Goal: Register for event/course

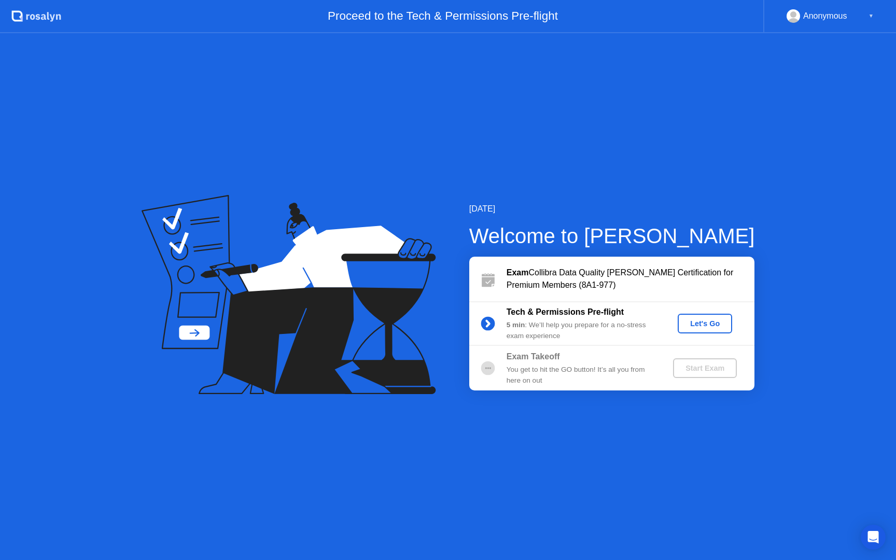
click at [713, 328] on div "Let's Go" at bounding box center [705, 323] width 46 height 8
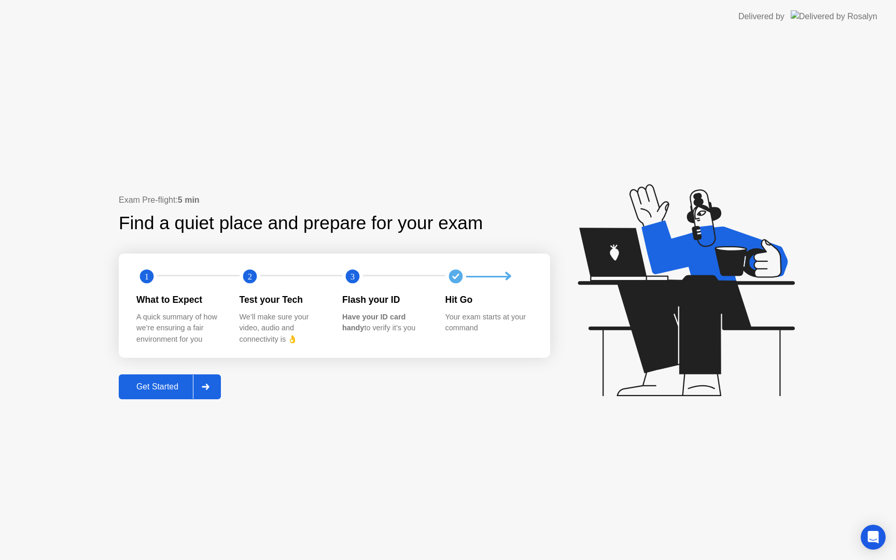
click at [153, 385] on div "Get Started" at bounding box center [157, 386] width 71 height 9
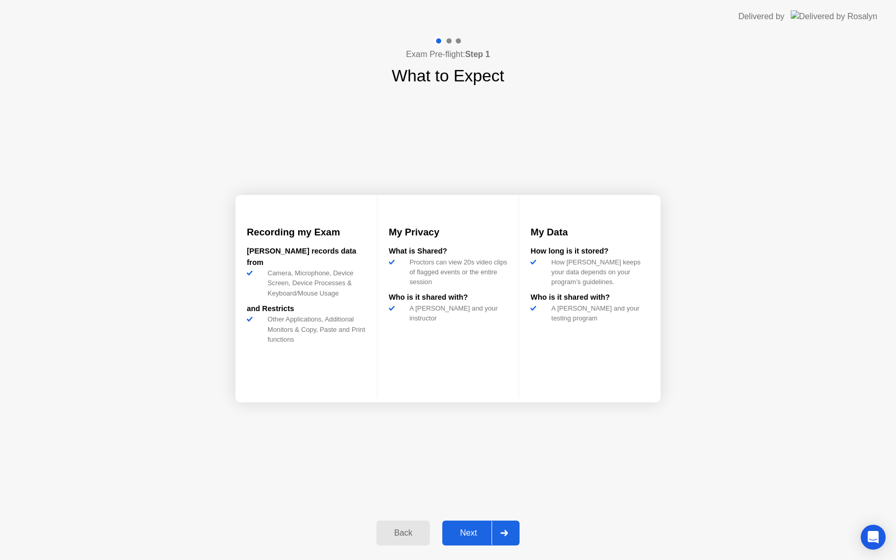
click at [476, 537] on div "Next" at bounding box center [468, 532] width 46 height 9
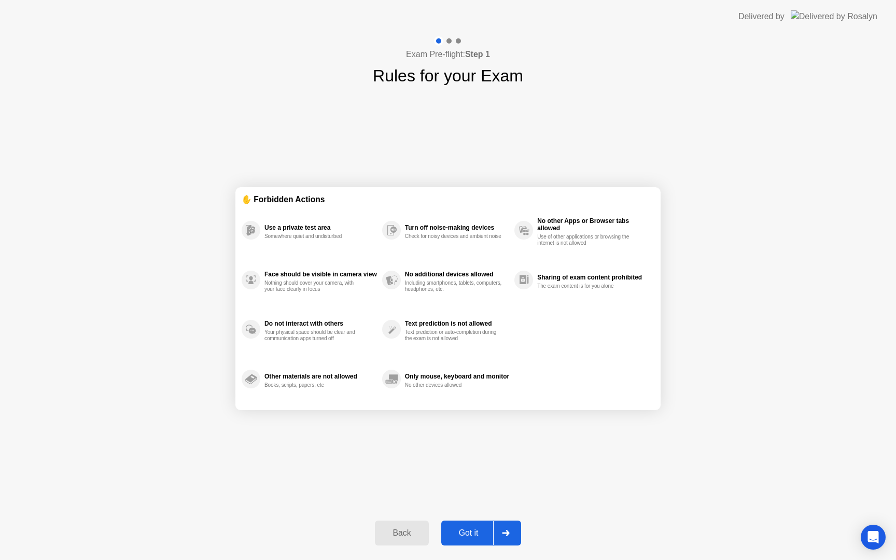
click at [474, 535] on div "Got it" at bounding box center [468, 532] width 49 height 9
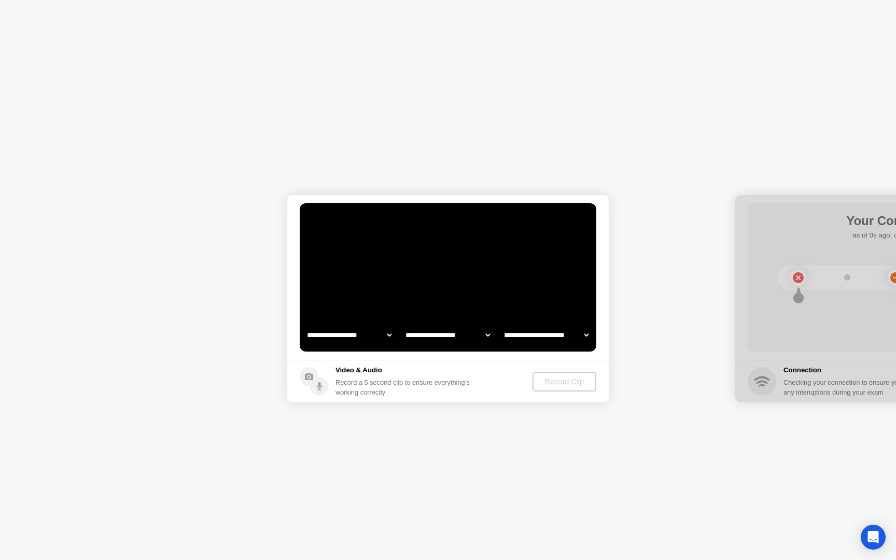
select select "**********"
select select "*******"
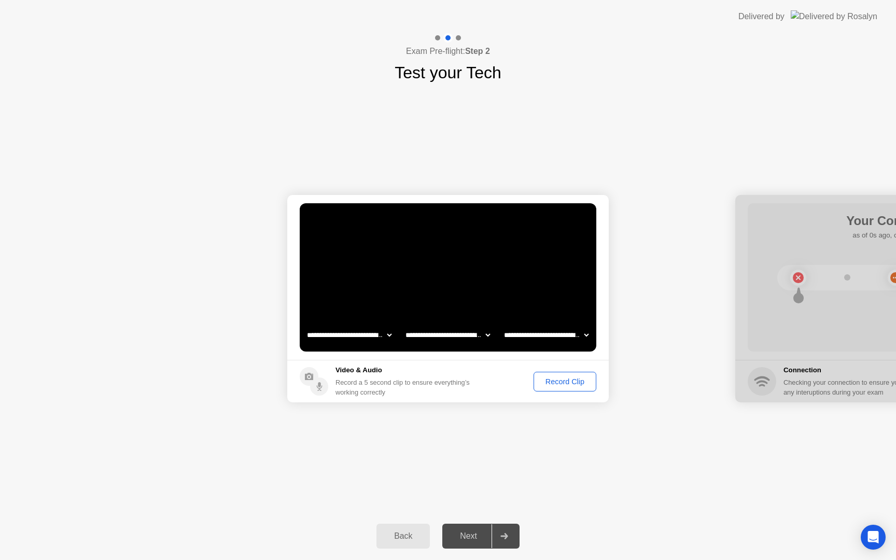
click at [546, 383] on div "Record Clip" at bounding box center [564, 381] width 55 height 8
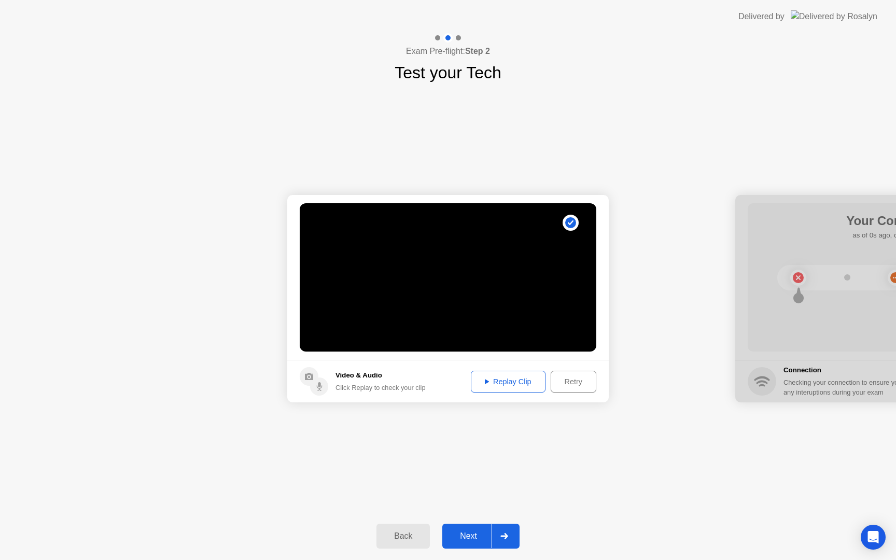
click at [501, 386] on div "Replay Clip" at bounding box center [507, 381] width 67 height 8
click at [477, 537] on div "Next" at bounding box center [468, 535] width 46 height 9
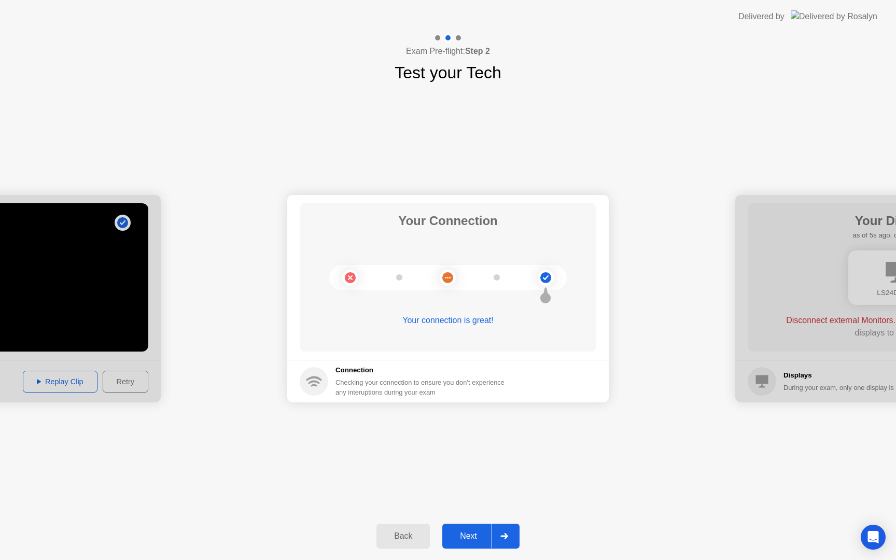
click at [470, 537] on div "Next" at bounding box center [468, 535] width 46 height 9
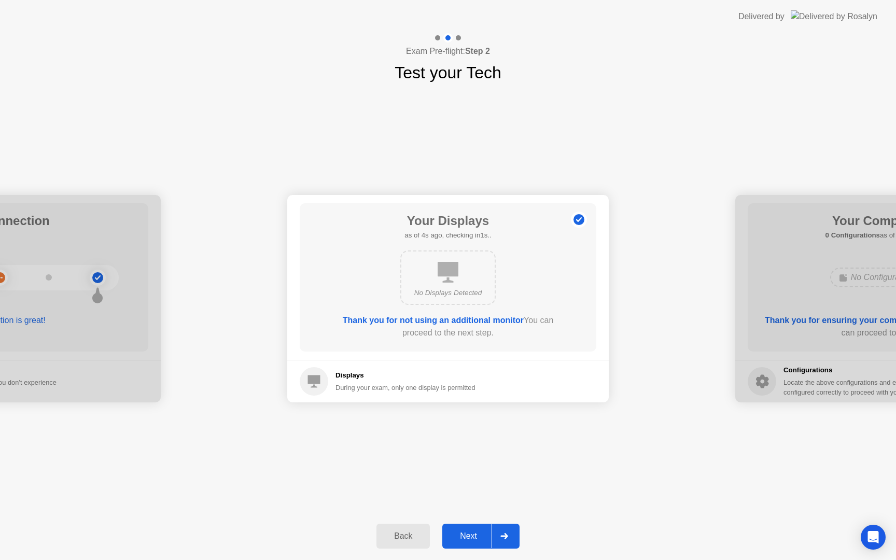
click at [472, 535] on div "Next" at bounding box center [468, 535] width 46 height 9
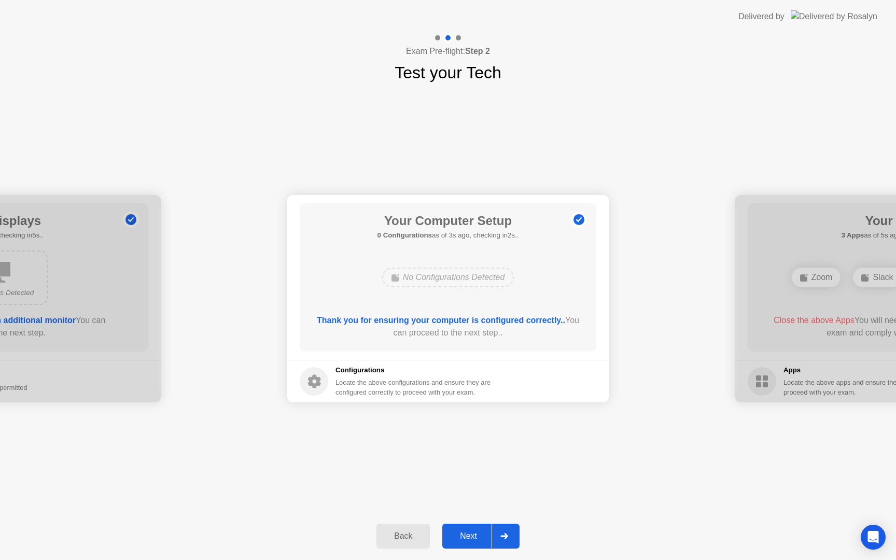
click at [472, 535] on div "Next" at bounding box center [468, 535] width 46 height 9
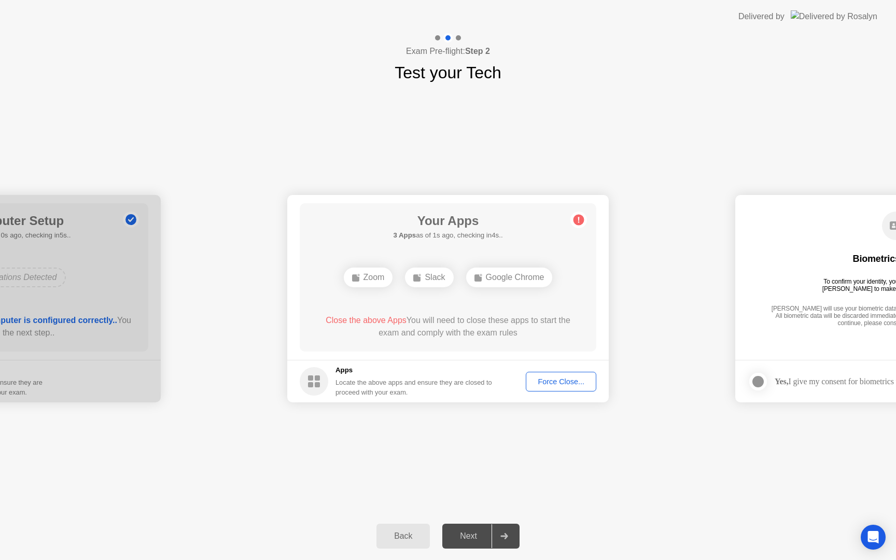
click at [560, 384] on div "Force Close..." at bounding box center [560, 381] width 63 height 8
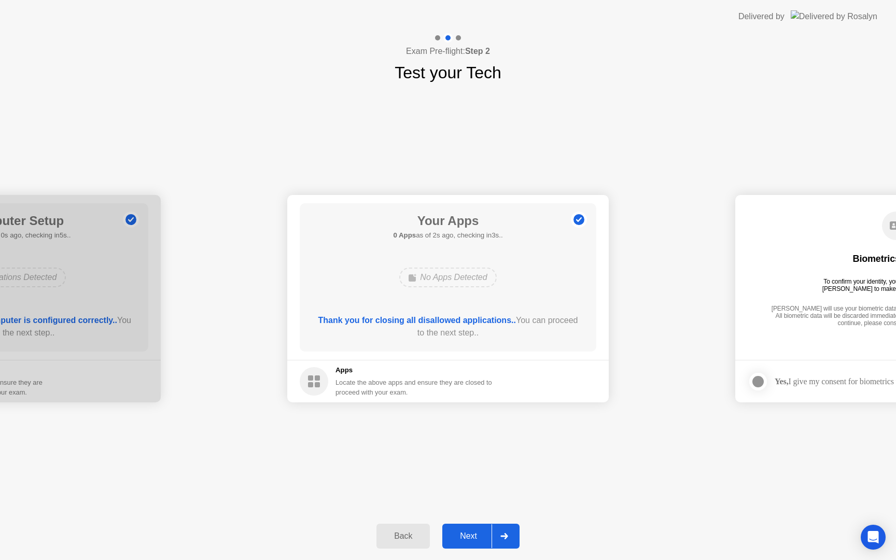
click at [470, 539] on div "Next" at bounding box center [468, 535] width 46 height 9
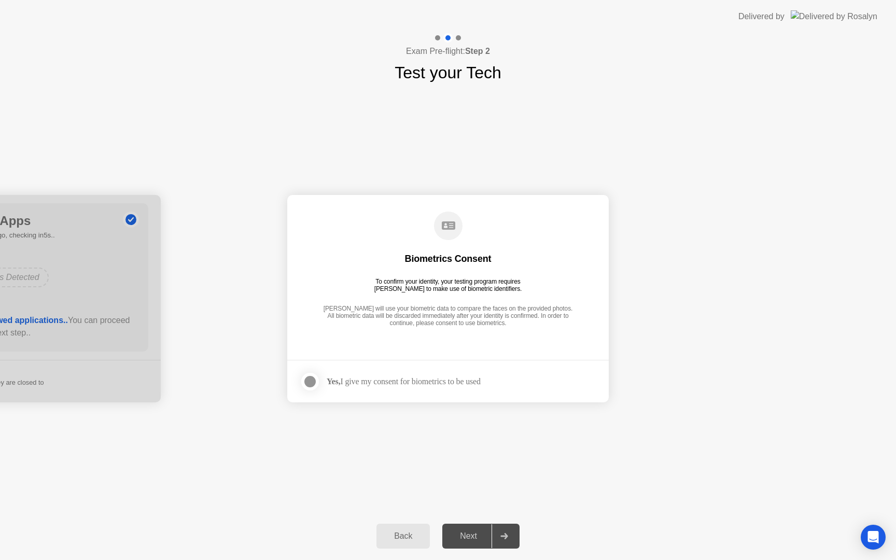
click at [312, 376] on div at bounding box center [310, 381] width 12 height 12
click at [479, 537] on div "Next" at bounding box center [468, 535] width 46 height 9
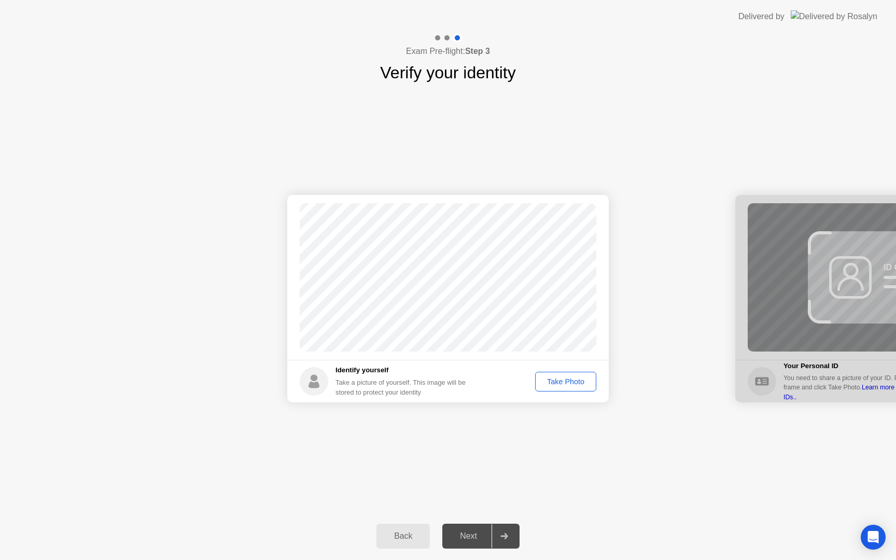
click at [567, 384] on div "Take Photo" at bounding box center [566, 381] width 54 height 8
click at [473, 534] on div "Next" at bounding box center [468, 535] width 46 height 9
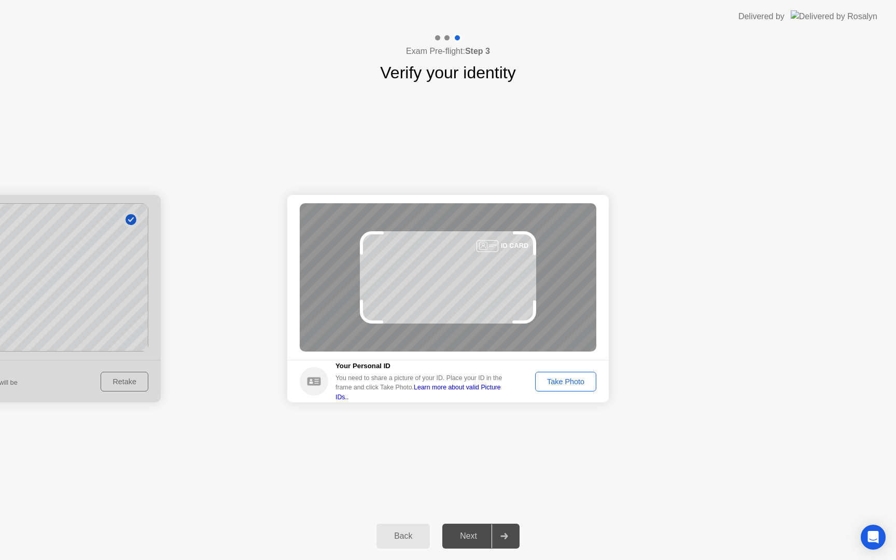
click at [558, 378] on div "Take Photo" at bounding box center [566, 381] width 54 height 8
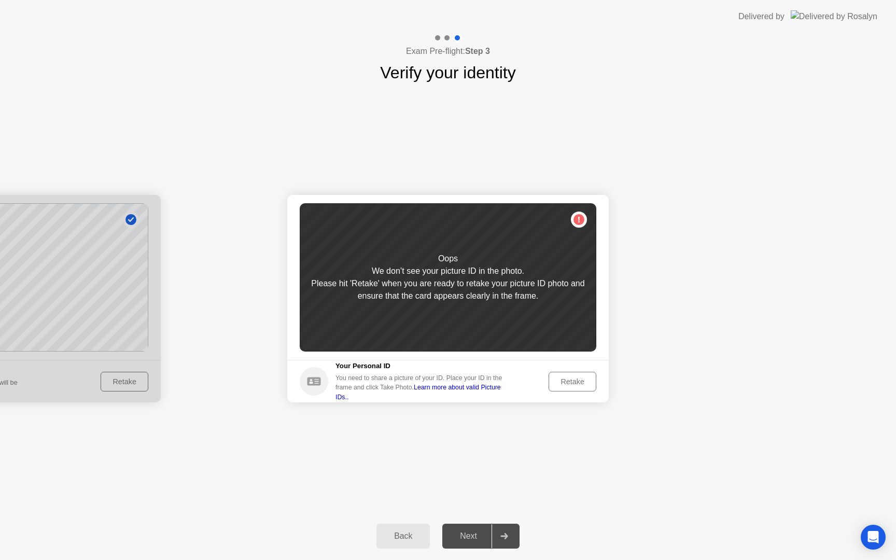
click at [568, 385] on div "Retake" at bounding box center [572, 381] width 40 height 8
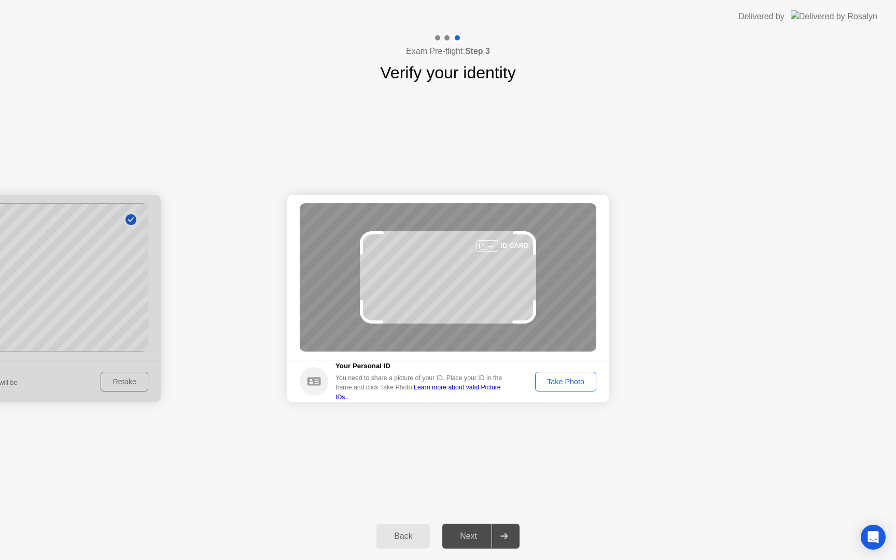
click at [568, 385] on div "Take Photo" at bounding box center [566, 381] width 54 height 8
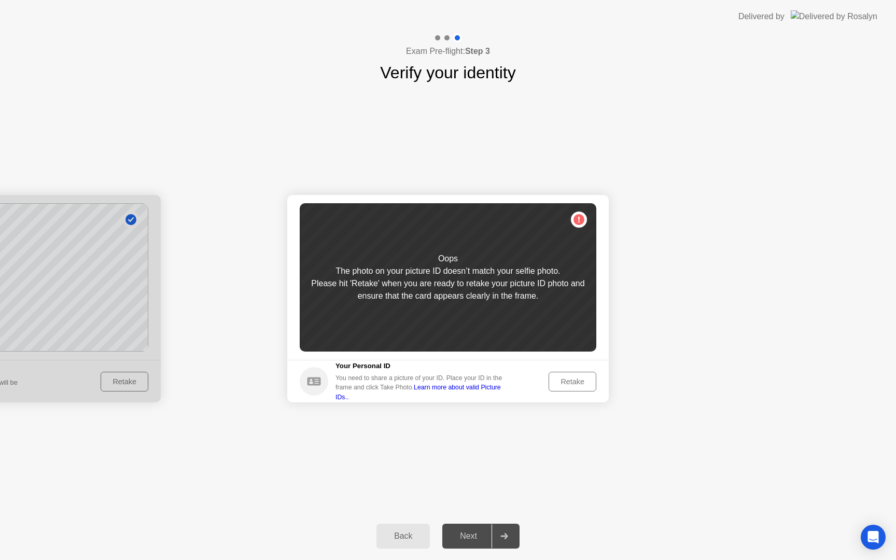
click at [568, 385] on div "Retake" at bounding box center [572, 381] width 40 height 8
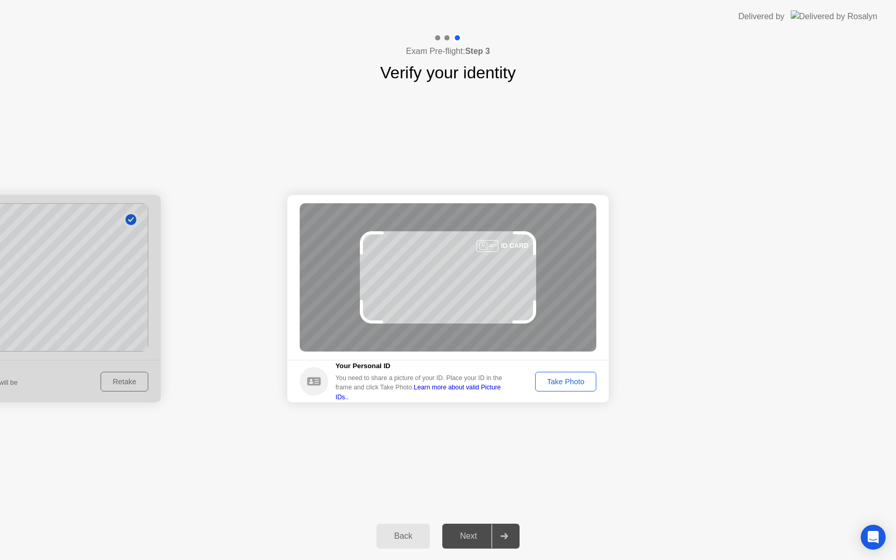
click at [407, 534] on div "Back" at bounding box center [402, 535] width 47 height 9
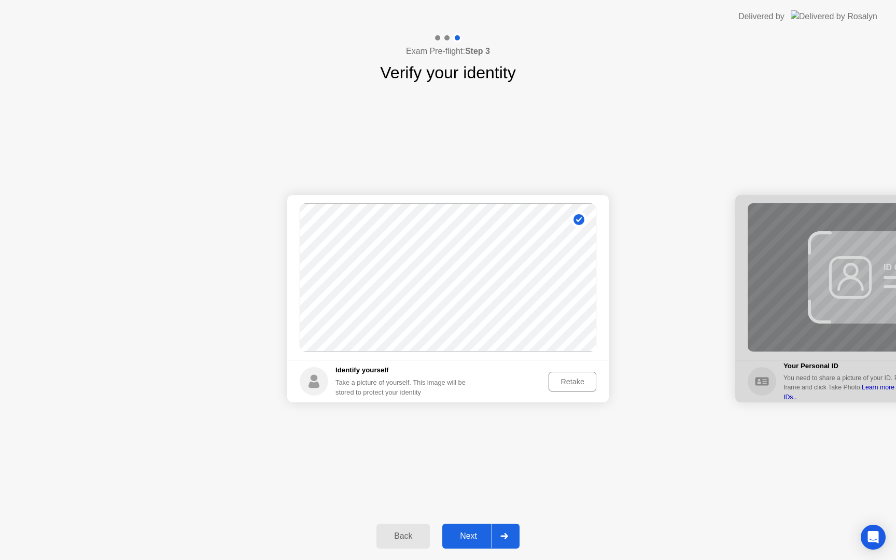
click at [472, 536] on div "Next" at bounding box center [468, 535] width 46 height 9
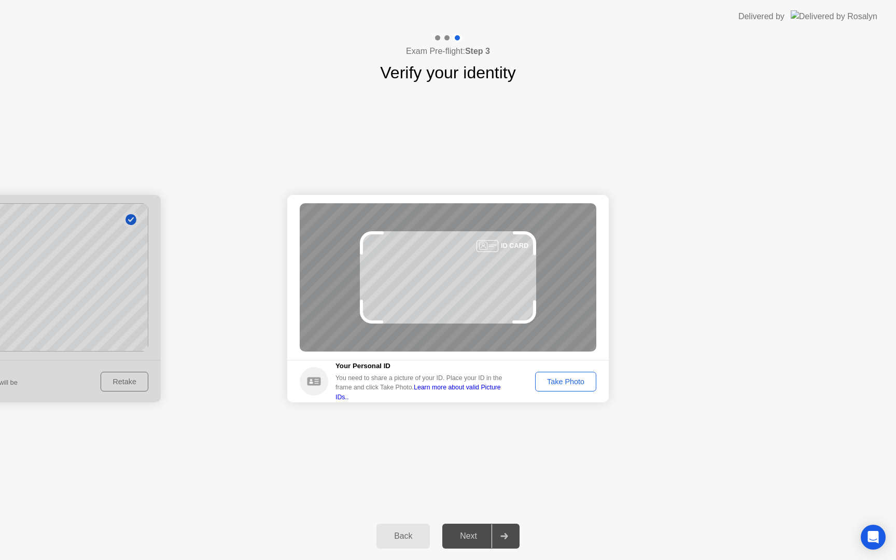
click at [405, 537] on div "Back" at bounding box center [402, 535] width 47 height 9
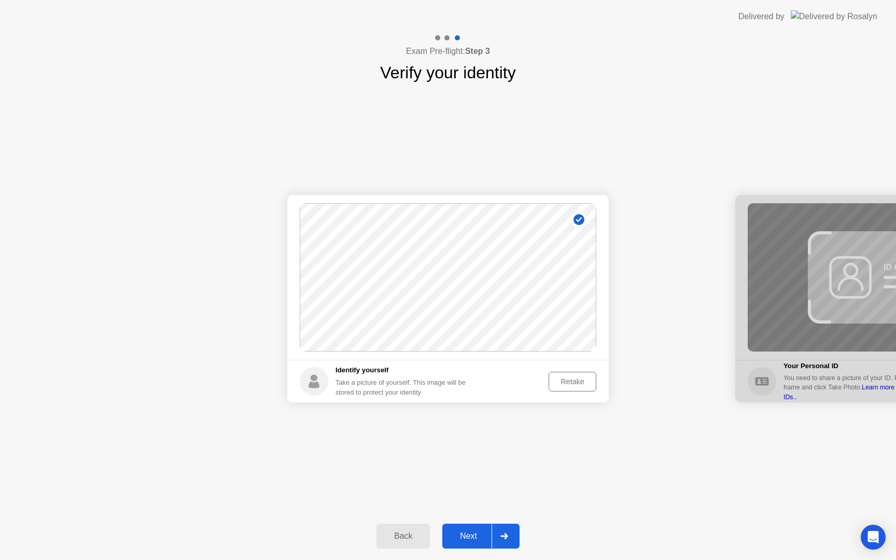
click at [558, 381] on div "Retake" at bounding box center [572, 381] width 40 height 8
click at [558, 381] on div "Take Photo" at bounding box center [566, 381] width 54 height 8
click at [467, 532] on div "Next" at bounding box center [468, 535] width 46 height 9
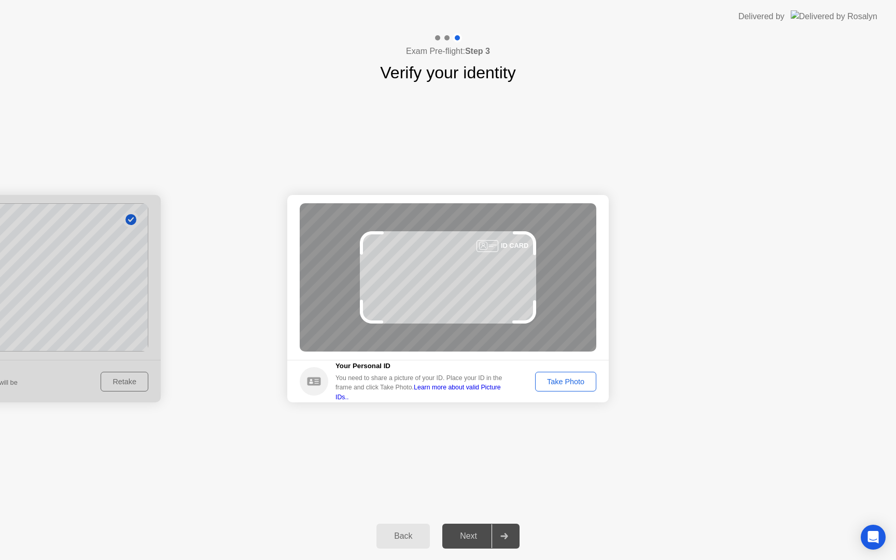
click at [467, 532] on div "Next" at bounding box center [468, 535] width 46 height 9
click at [572, 379] on div "Take Photo" at bounding box center [566, 381] width 54 height 8
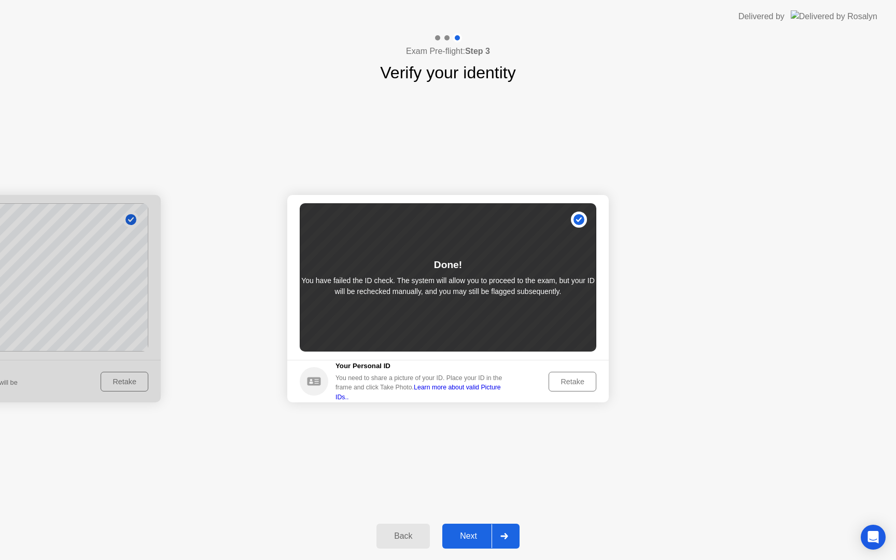
click at [467, 541] on div "Next" at bounding box center [468, 535] width 46 height 9
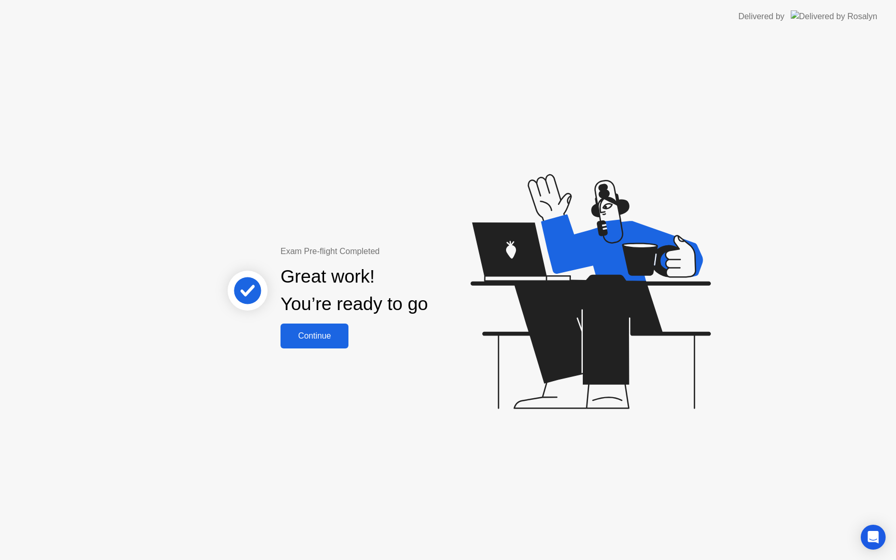
click at [320, 347] on button "Continue" at bounding box center [314, 335] width 68 height 25
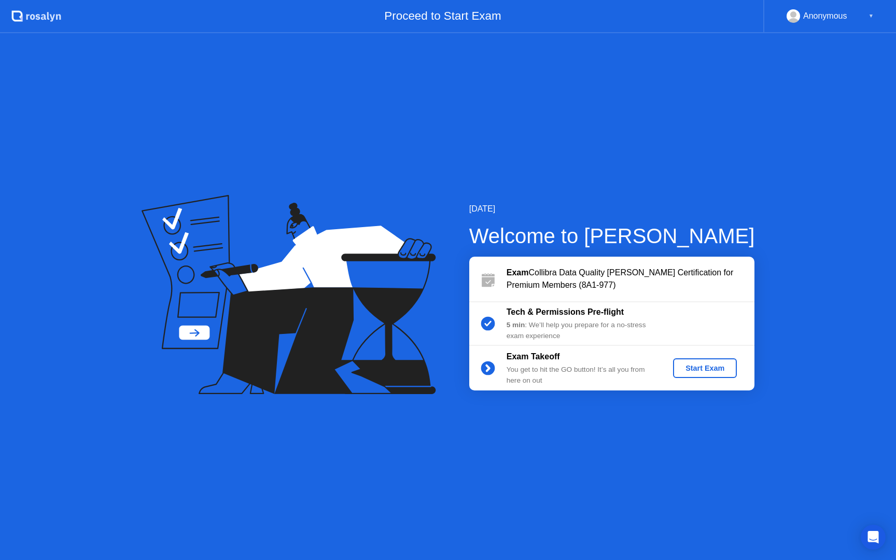
click at [698, 365] on div "Start Exam" at bounding box center [704, 368] width 55 height 8
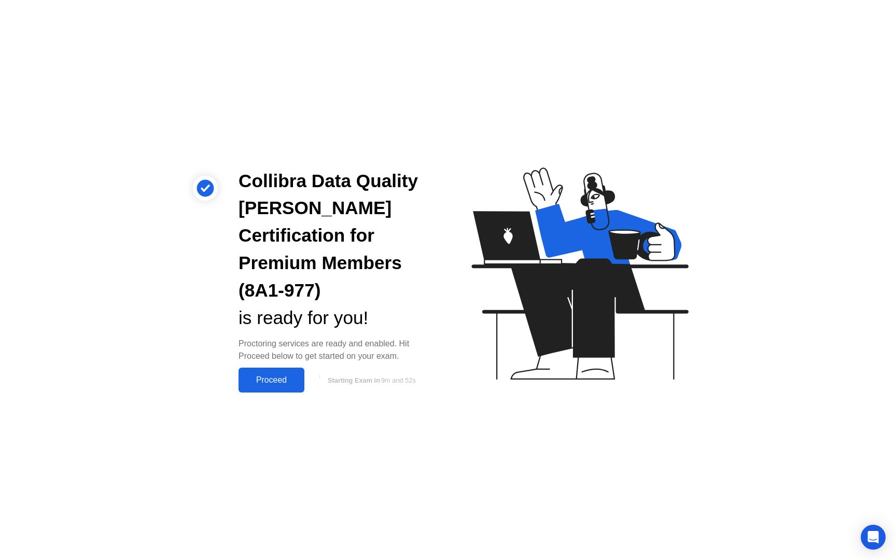
click at [282, 375] on div "Proceed" at bounding box center [272, 379] width 60 height 9
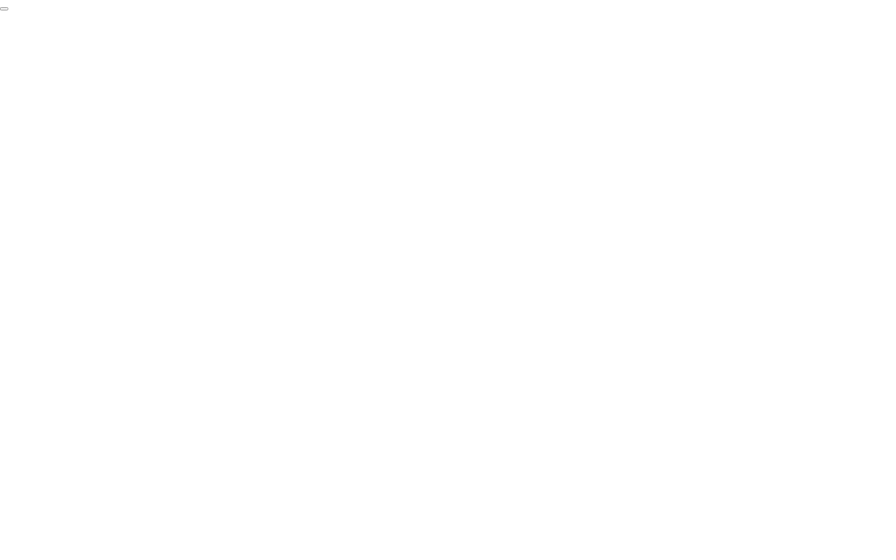
click div "End Proctoring Session"
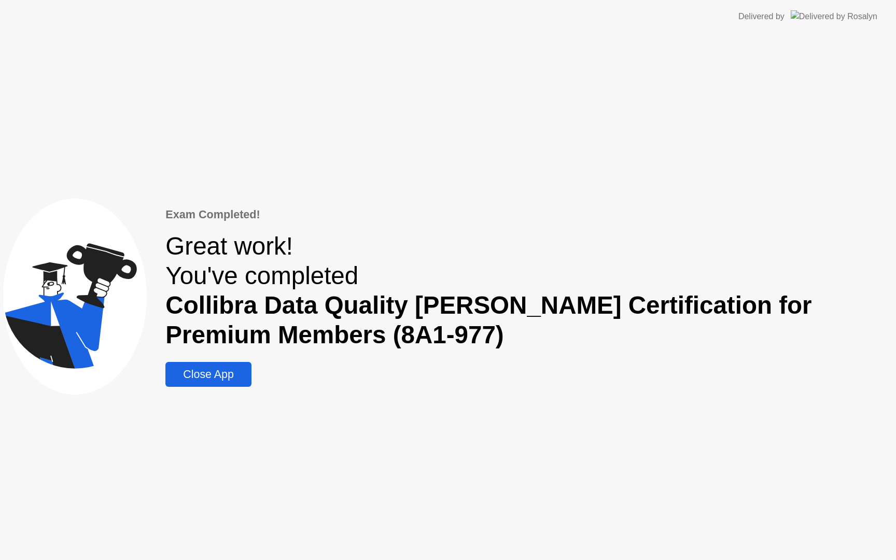
click at [222, 375] on div "Close App" at bounding box center [207, 374] width 79 height 13
